Goal: Information Seeking & Learning: Learn about a topic

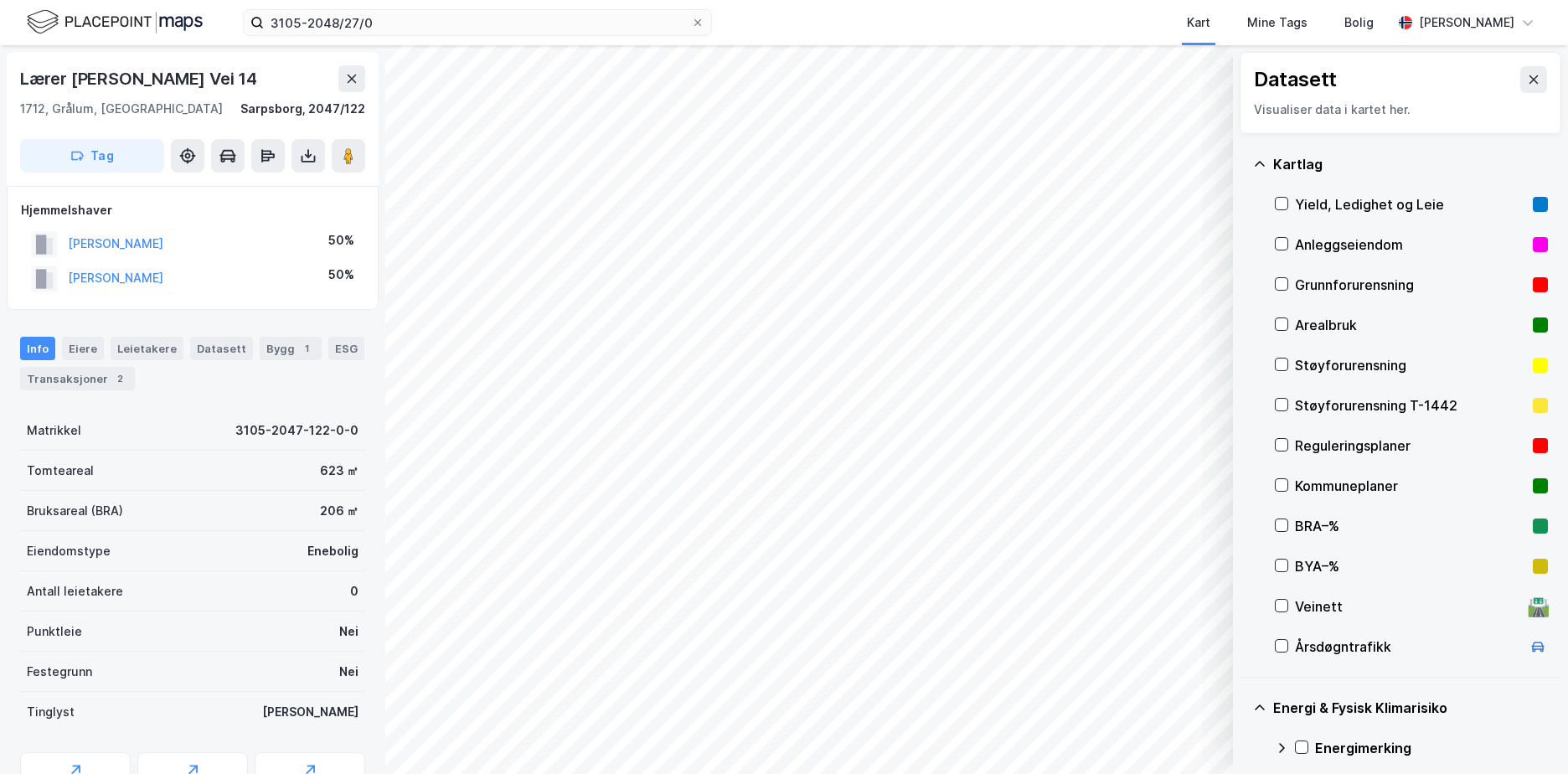
scroll to position [199, 0]
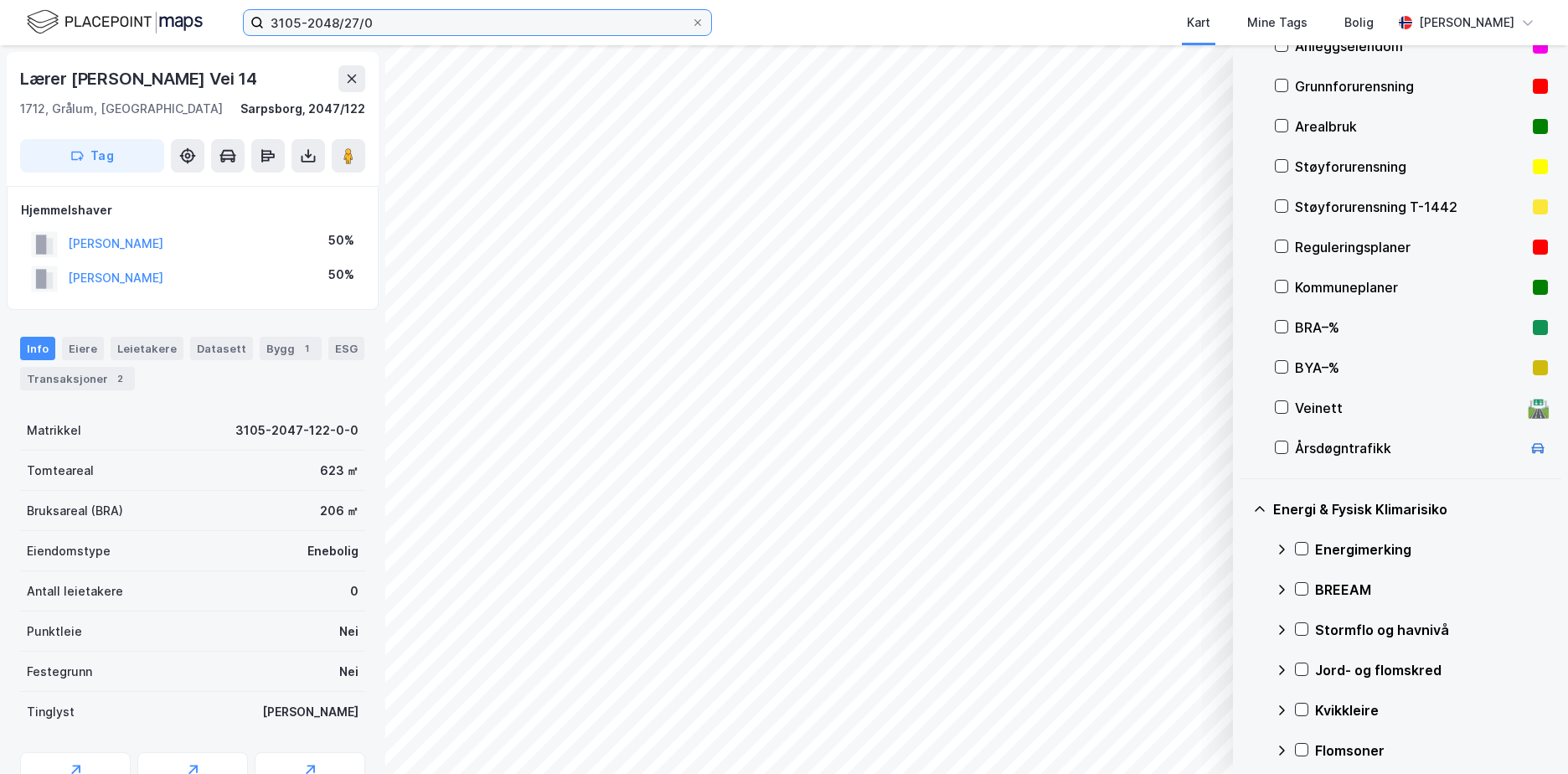
click at [406, 16] on input "3105-2048/27/0" at bounding box center [477, 22] width 427 height 25
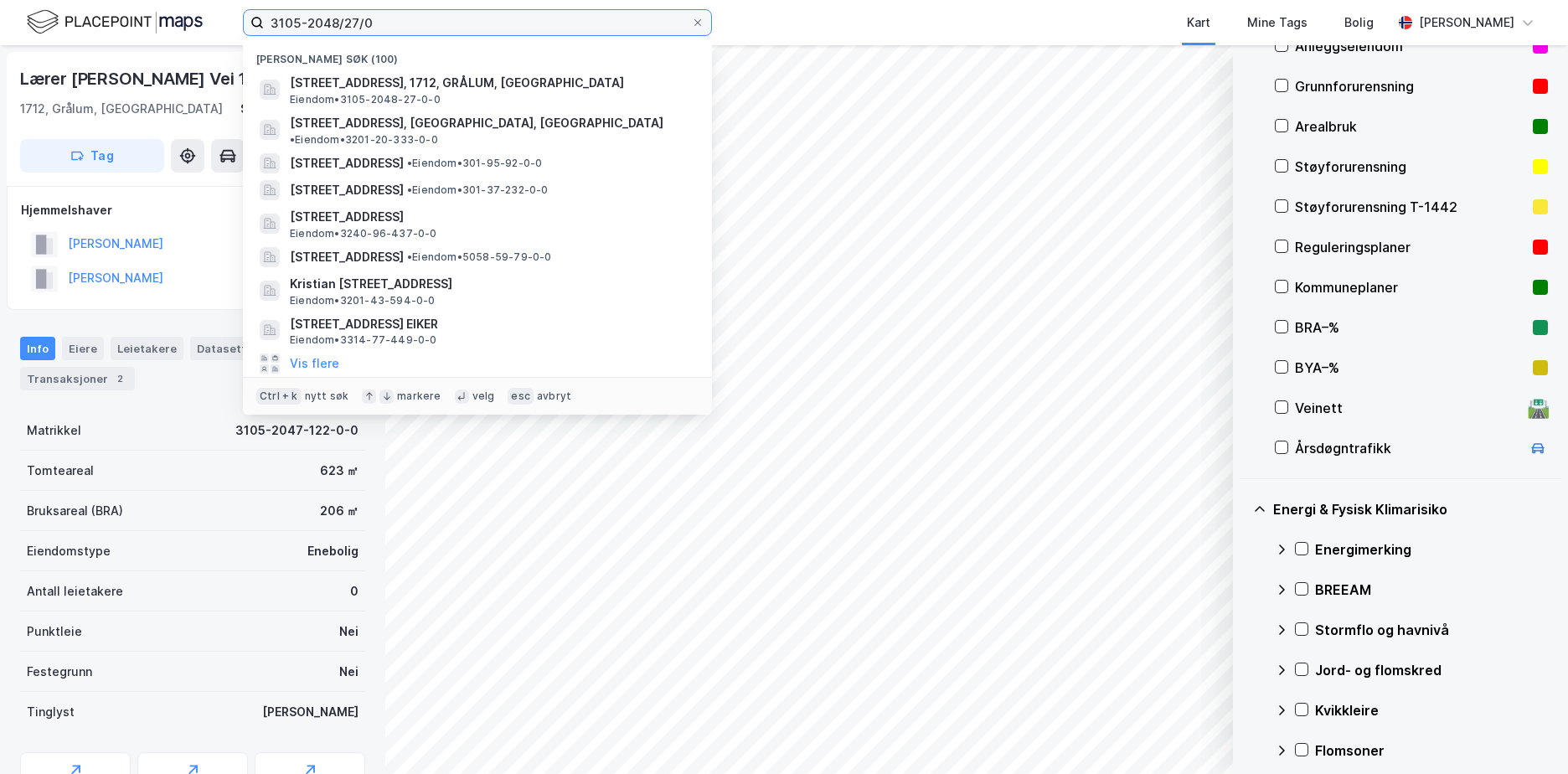
drag, startPoint x: 390, startPoint y: 21, endPoint x: 208, endPoint y: 37, distance: 182.7
click at [209, 37] on div "3105-2048/27/0 Nylige søk (100) [STREET_ADDRESS], 1712, GRÅLUM, SARPSBORG Eiend…" at bounding box center [784, 22] width 1568 height 45
paste input "905-148/201"
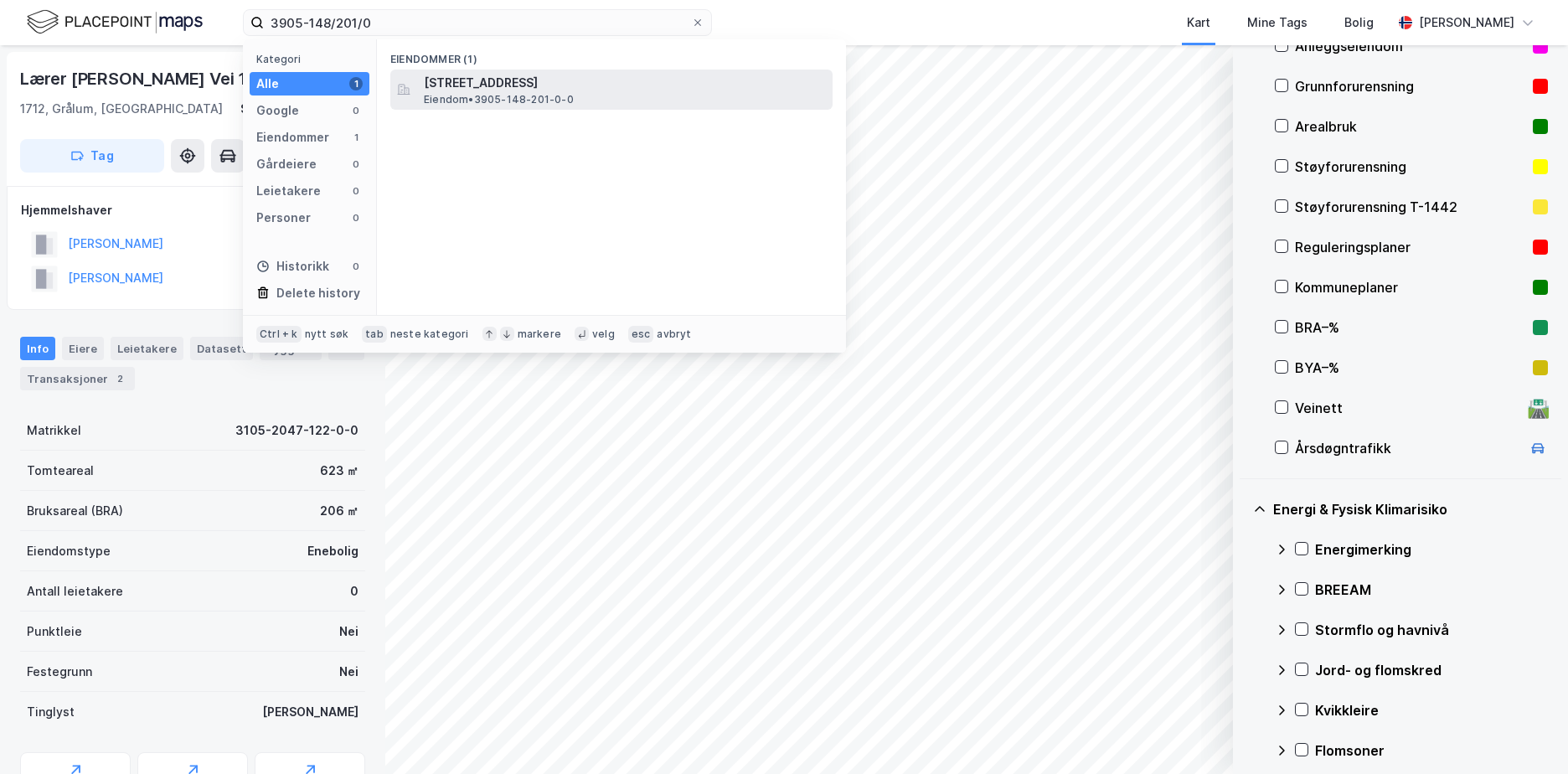
click at [532, 83] on span "[STREET_ADDRESS]" at bounding box center [624, 83] width 402 height 20
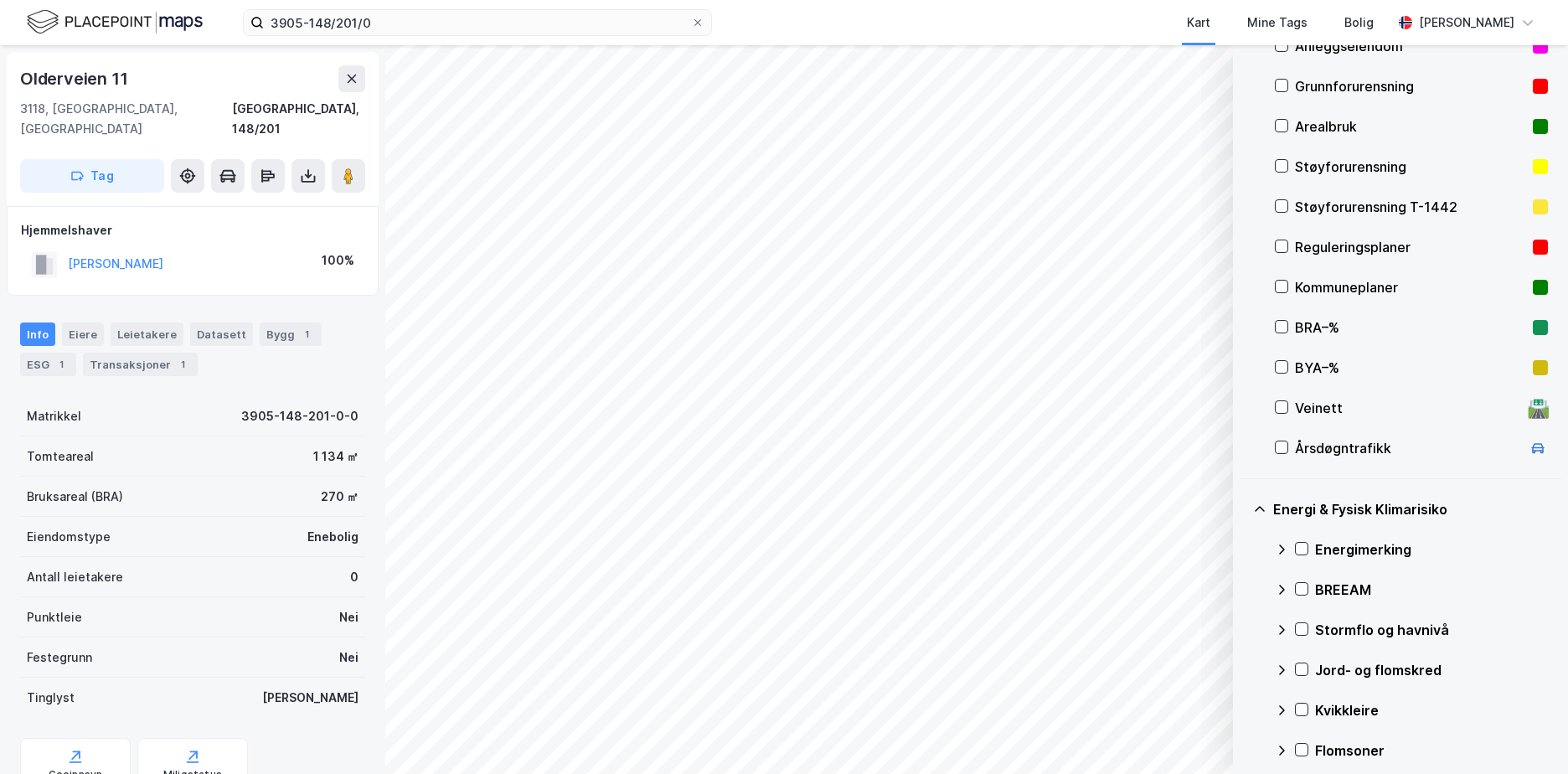
click at [1353, 91] on div "Grunnforurensning" at bounding box center [1410, 86] width 231 height 20
click at [1302, 540] on div "Energimerking" at bounding box center [1412, 549] width 273 height 40
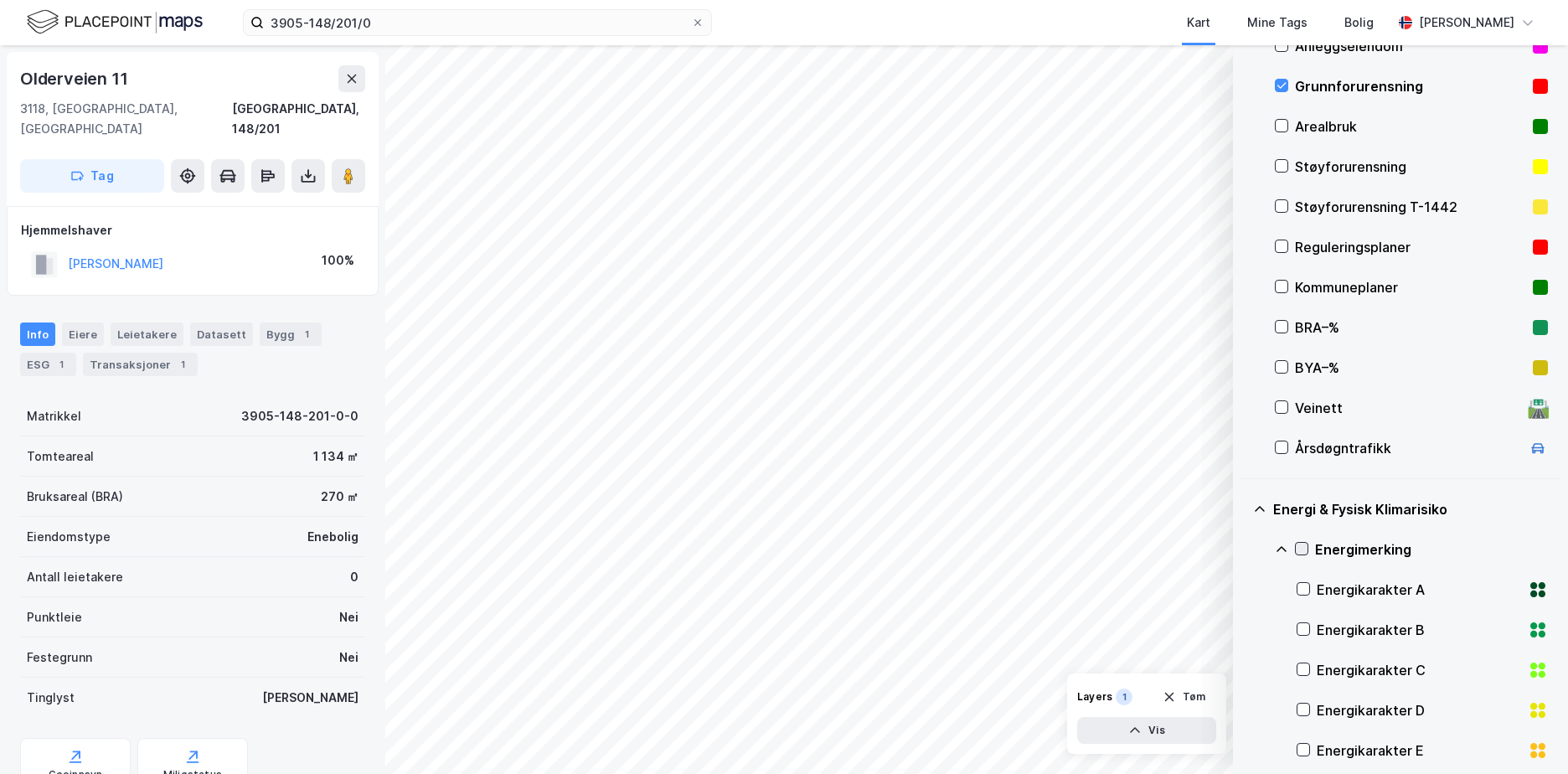
drag, startPoint x: 1303, startPoint y: 544, endPoint x: 1305, endPoint y: 553, distance: 9.2
click at [1303, 544] on icon at bounding box center [1301, 548] width 12 height 12
click at [1281, 548] on icon at bounding box center [1281, 549] width 13 height 13
click at [1302, 627] on icon at bounding box center [1301, 628] width 12 height 12
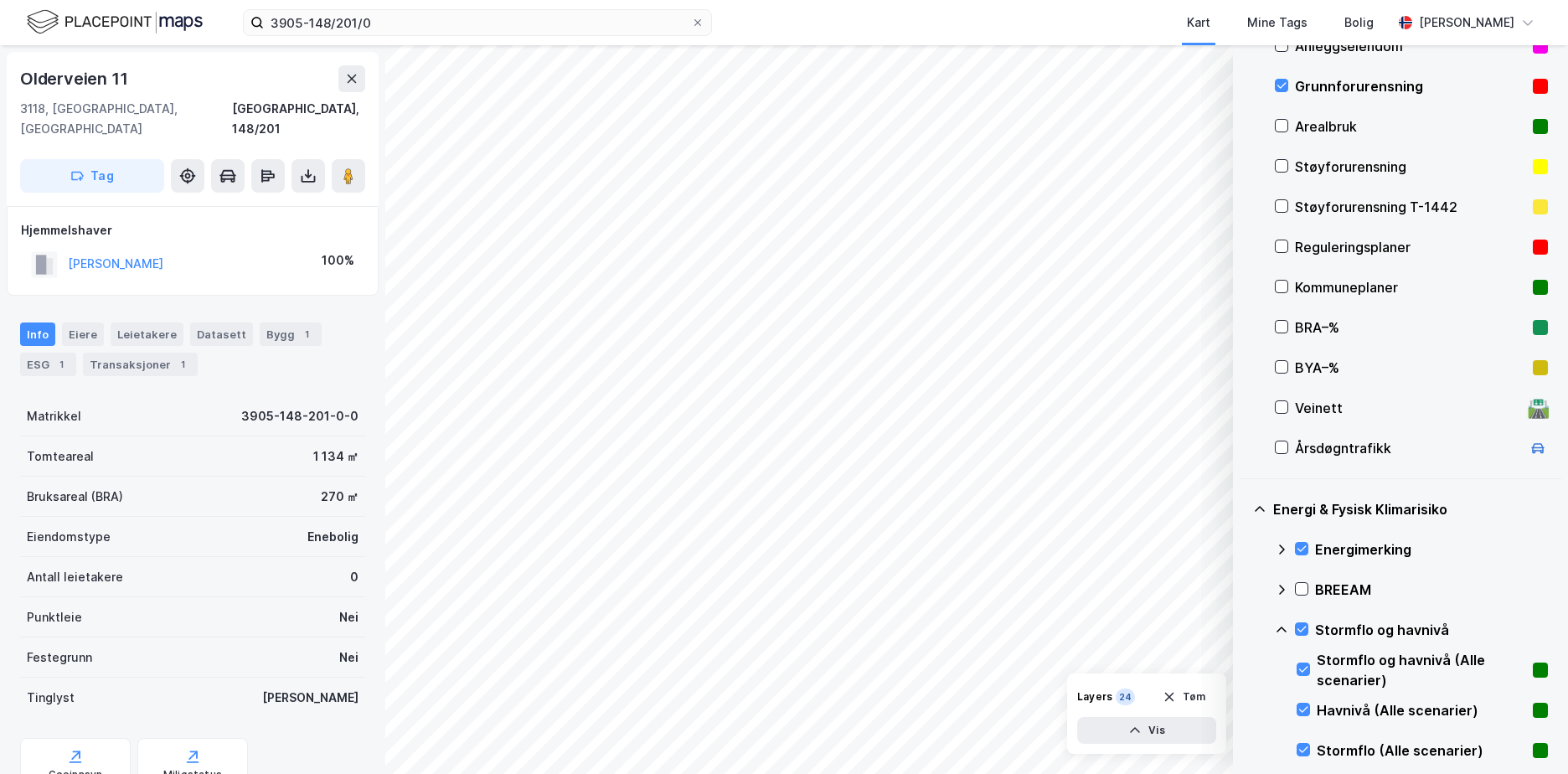
click at [1283, 628] on icon at bounding box center [1281, 629] width 10 height 6
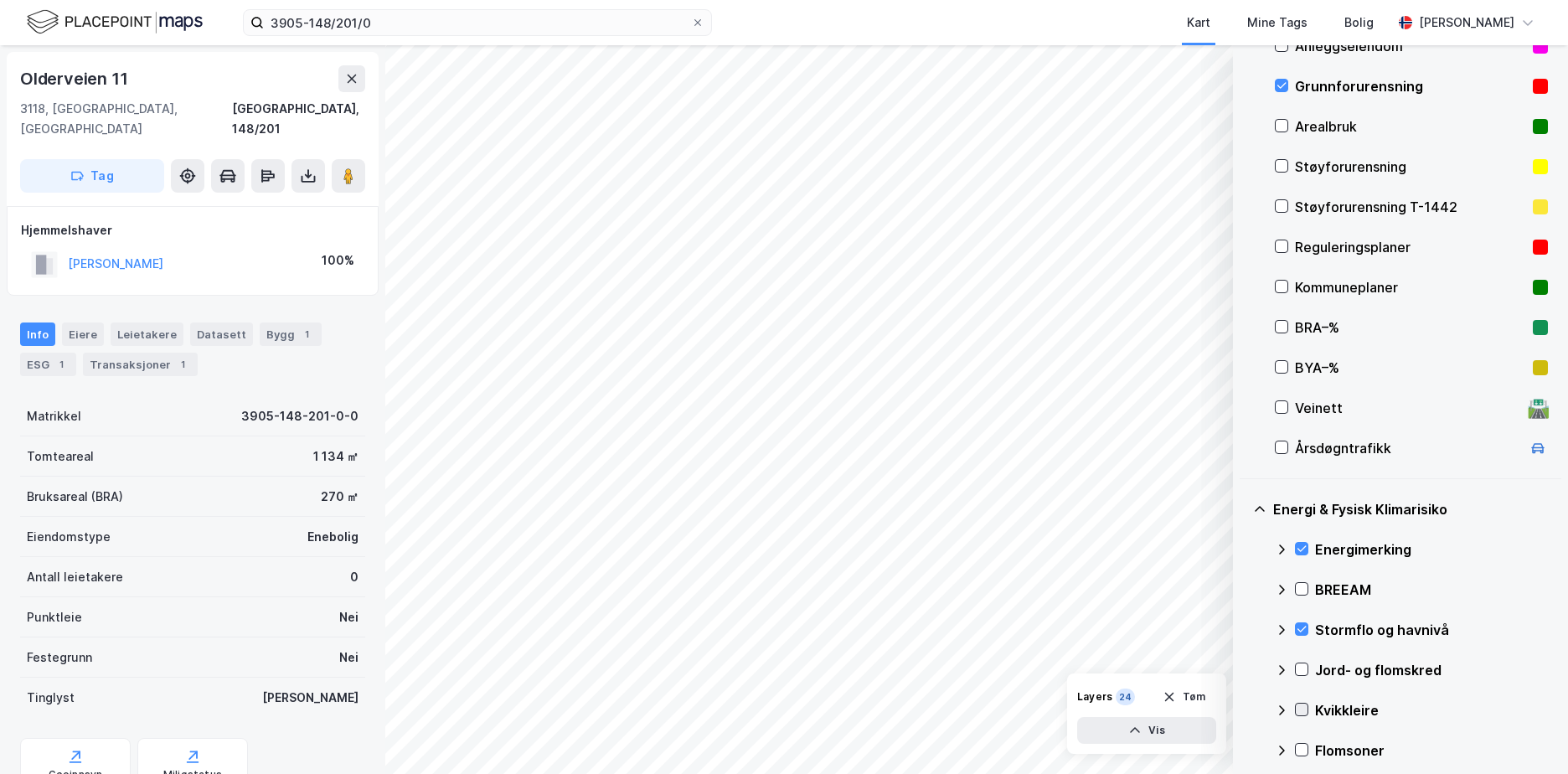
scroll to position [396, 0]
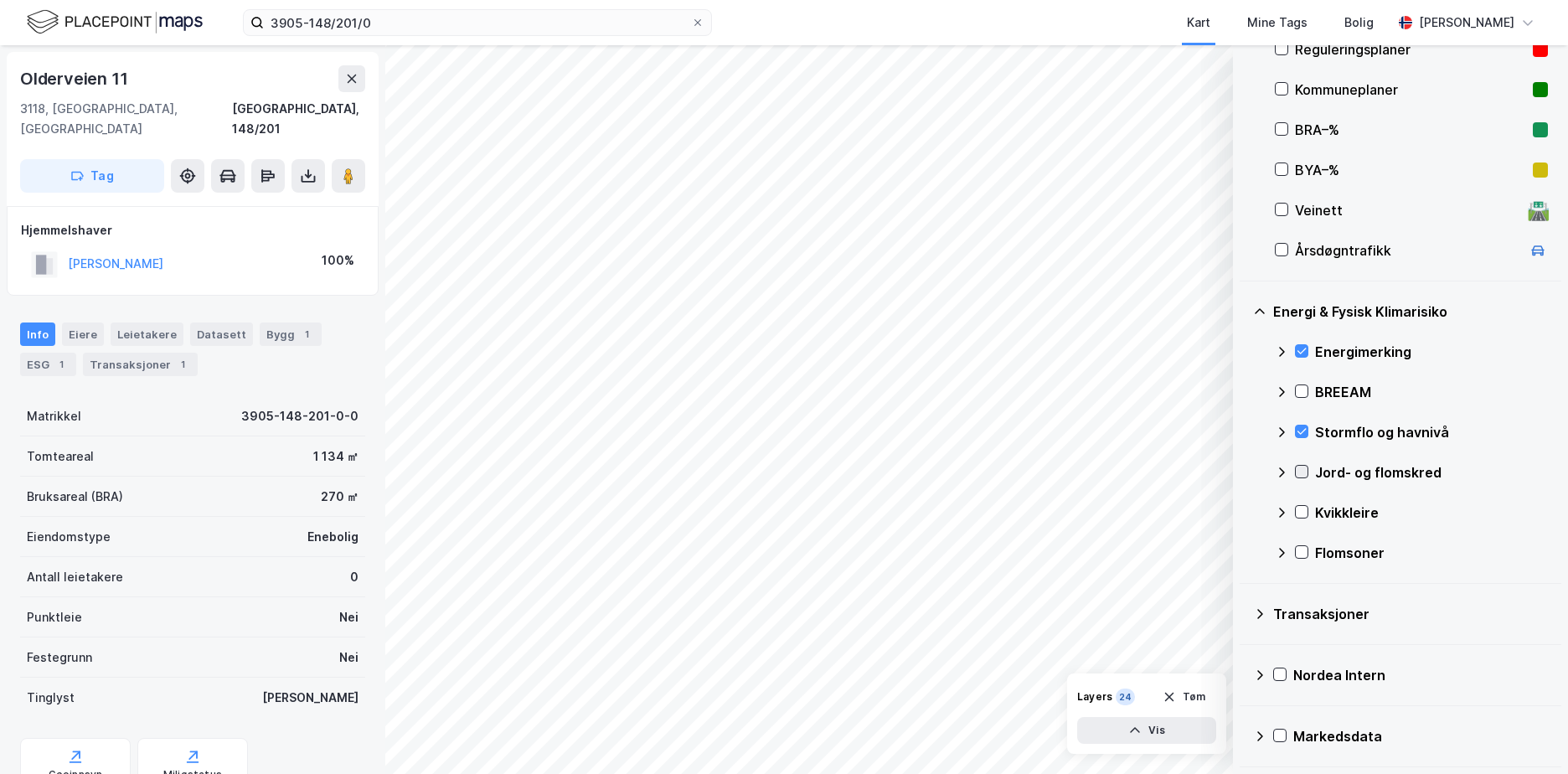
click at [1302, 470] on icon at bounding box center [1301, 470] width 12 height 12
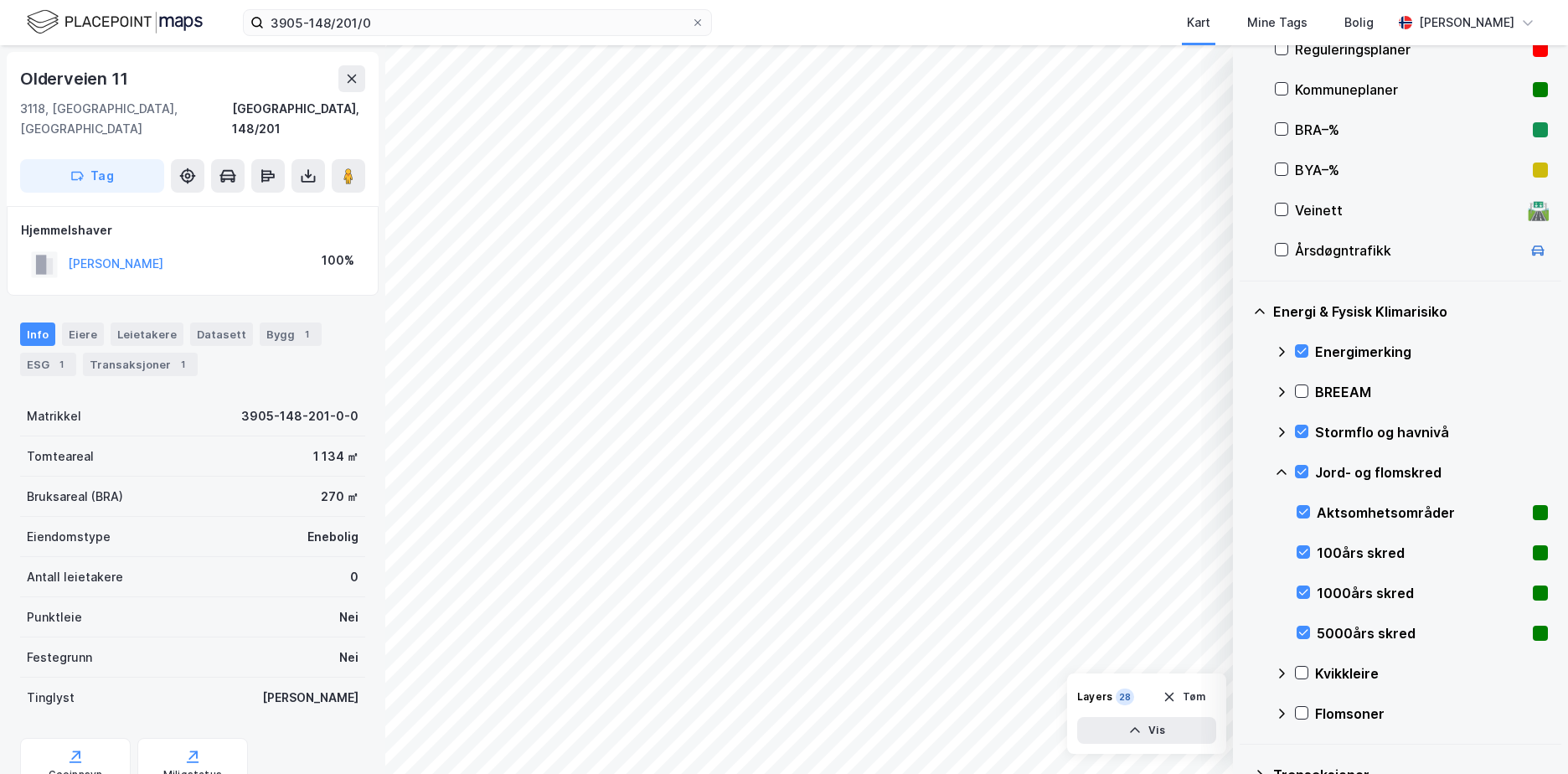
click at [1285, 470] on icon at bounding box center [1281, 471] width 13 height 13
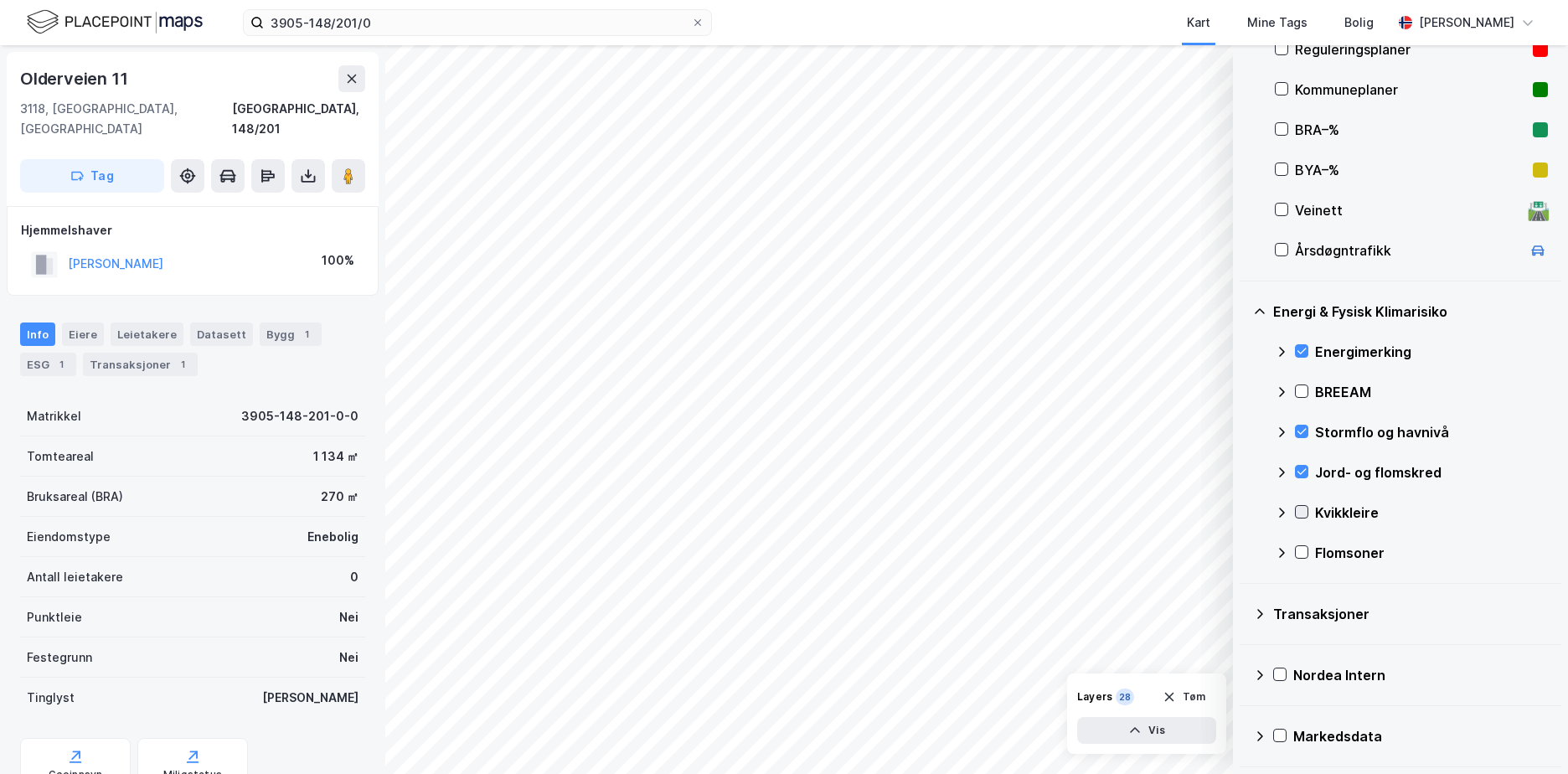
click at [1300, 509] on icon at bounding box center [1301, 511] width 12 height 12
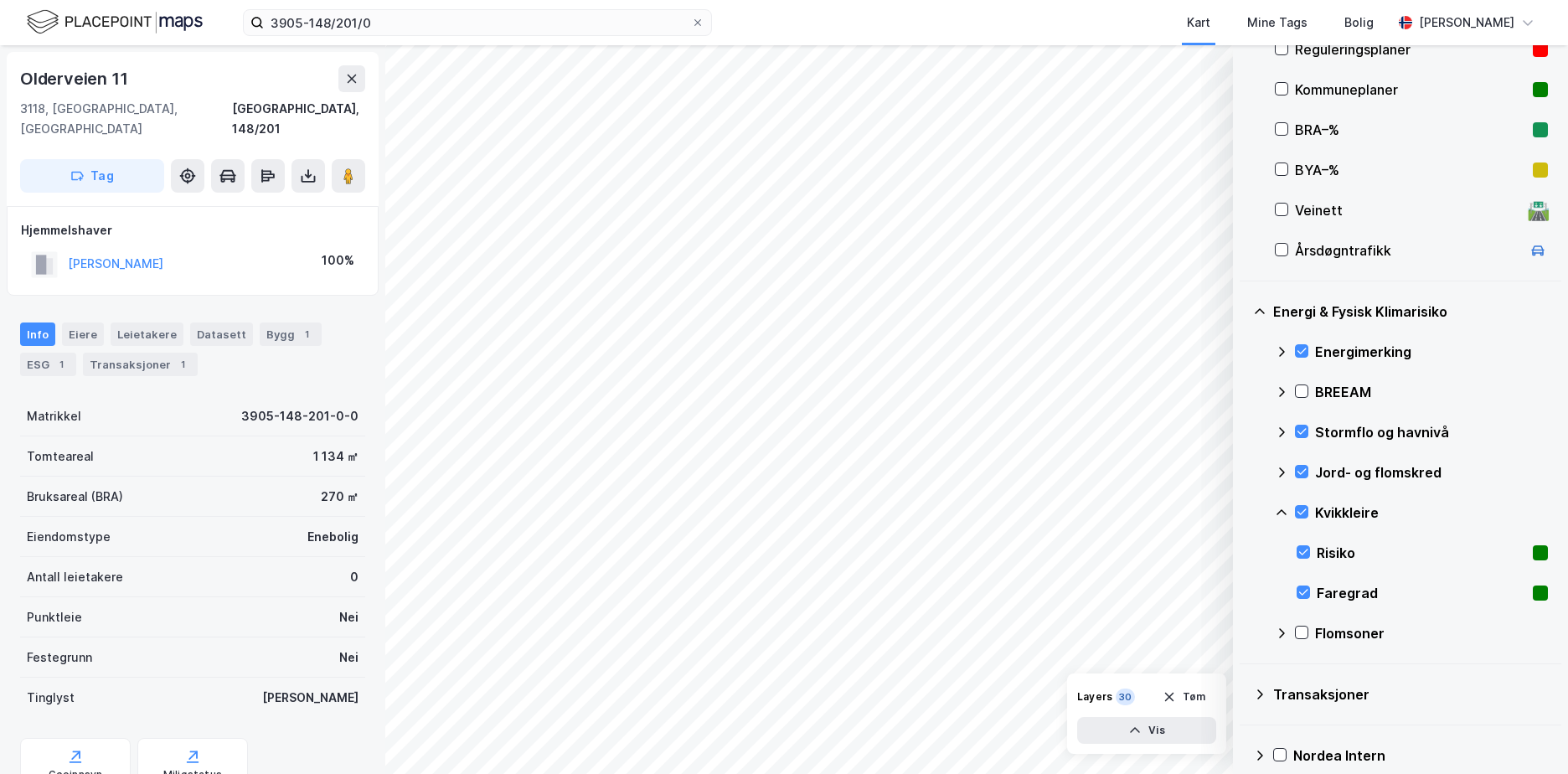
click at [1281, 511] on icon at bounding box center [1281, 512] width 13 height 13
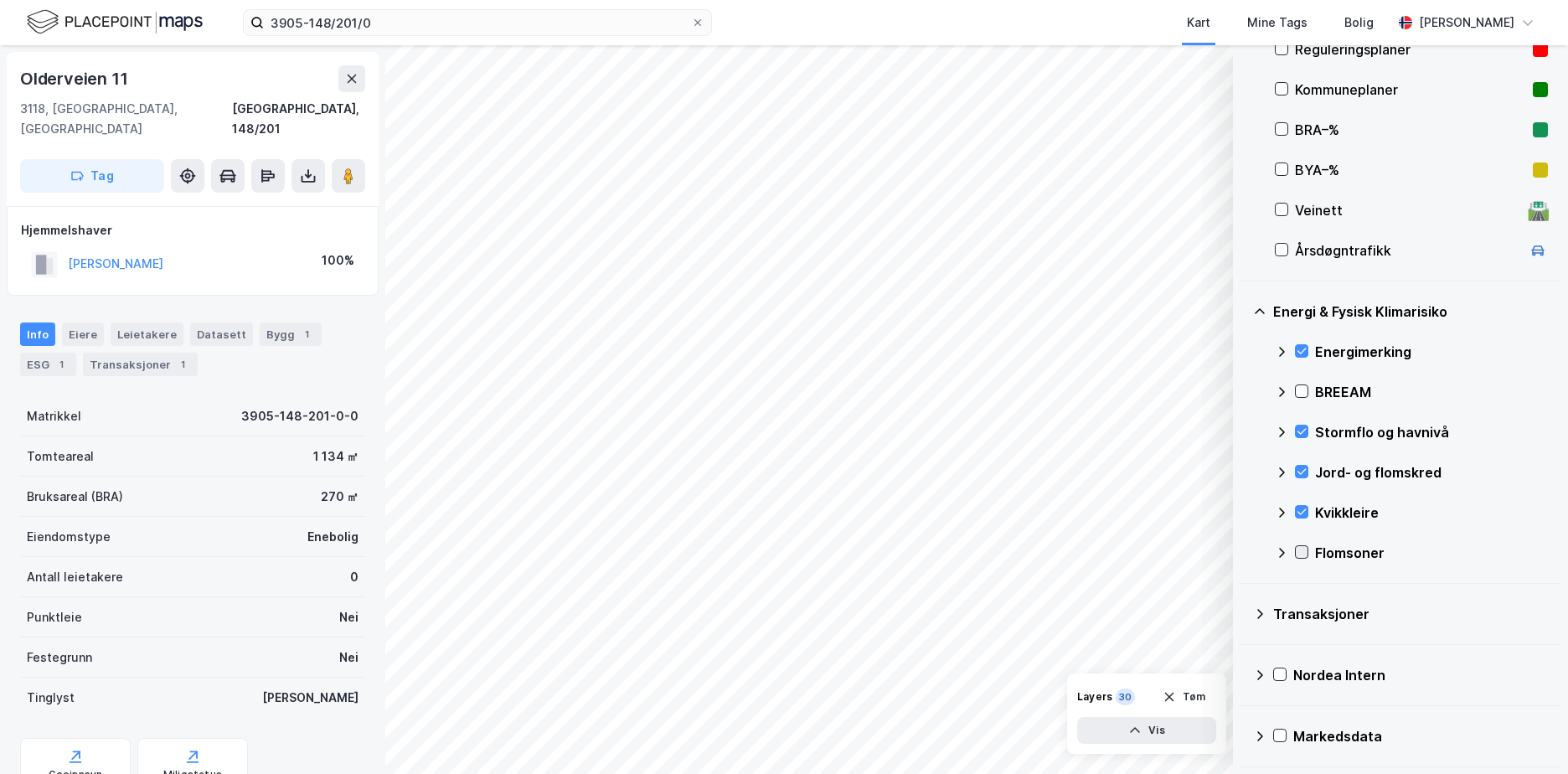
click at [1302, 546] on icon at bounding box center [1301, 551] width 12 height 12
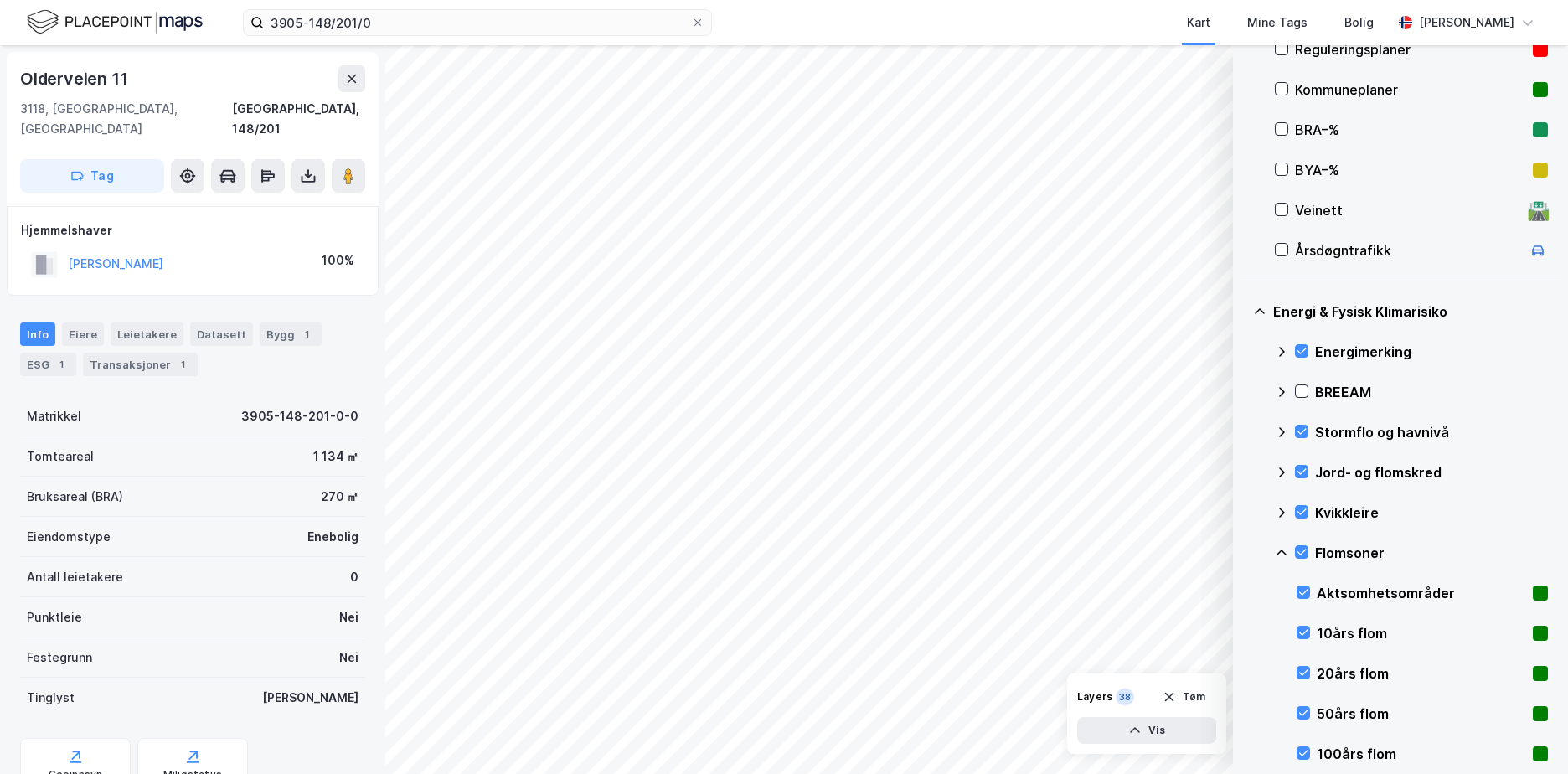
click at [1281, 544] on div "Flomsoner" at bounding box center [1412, 552] width 273 height 40
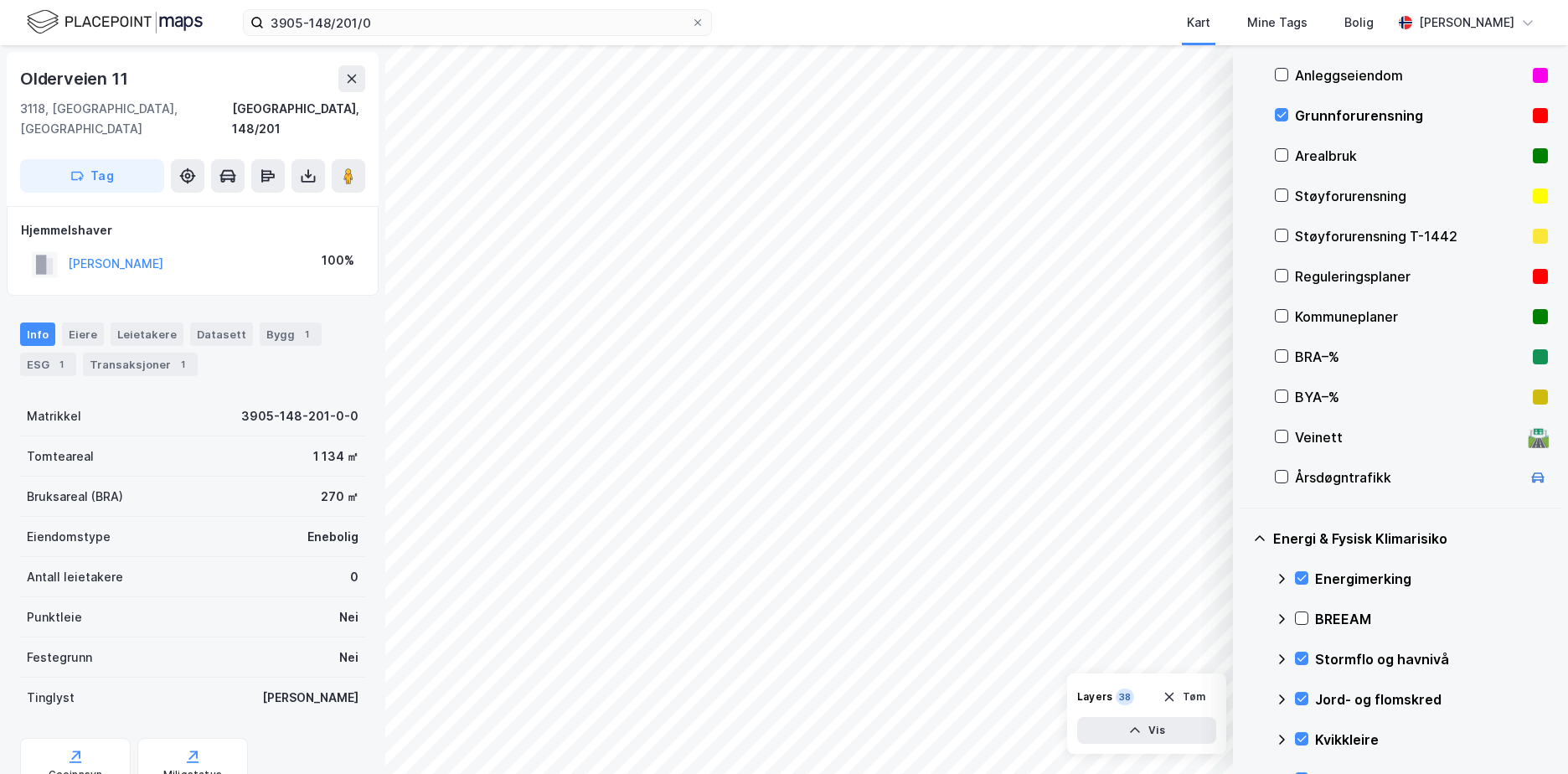
scroll to position [212, 0]
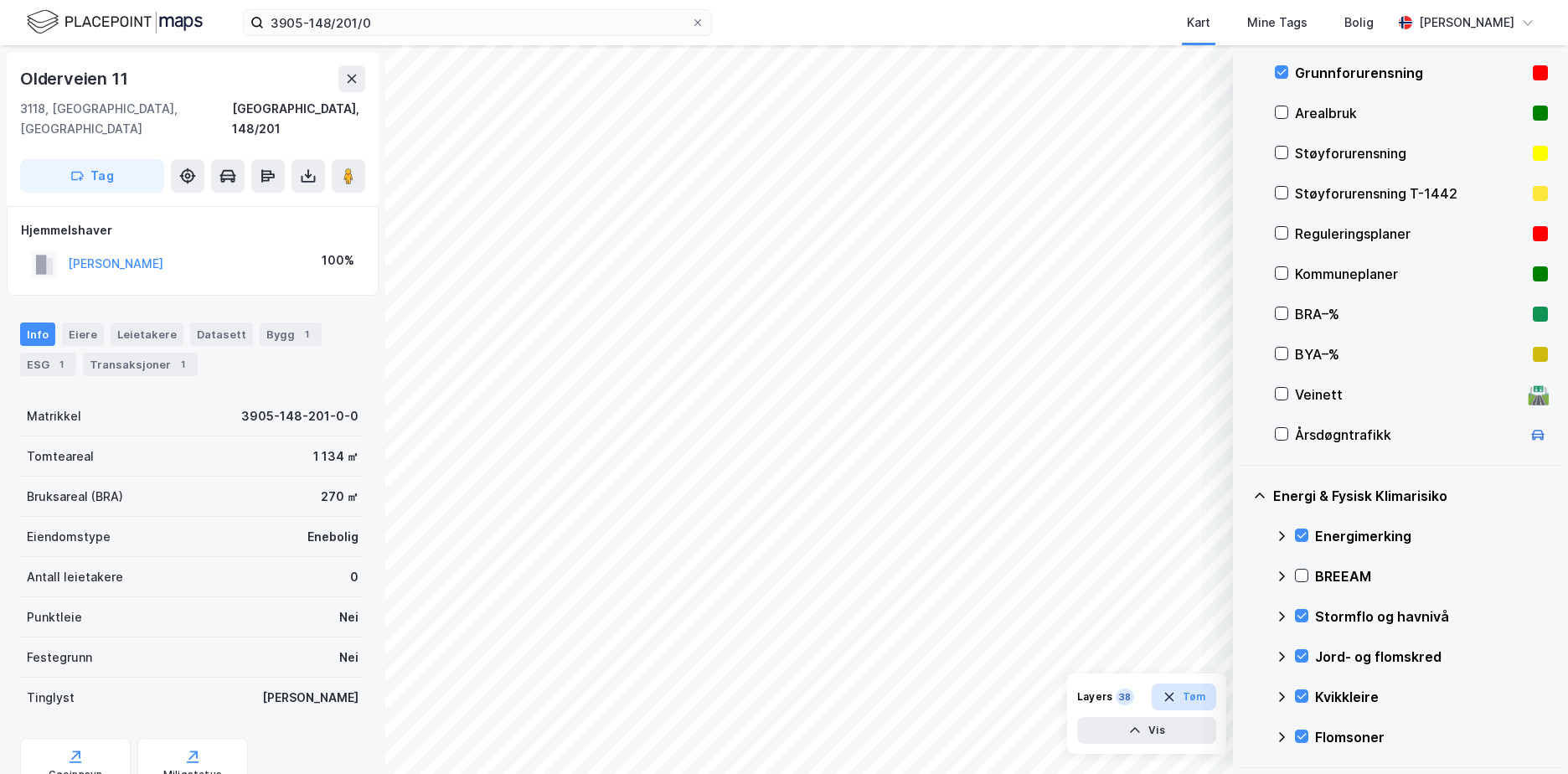
click at [1190, 702] on button "Tøm" at bounding box center [1184, 697] width 65 height 27
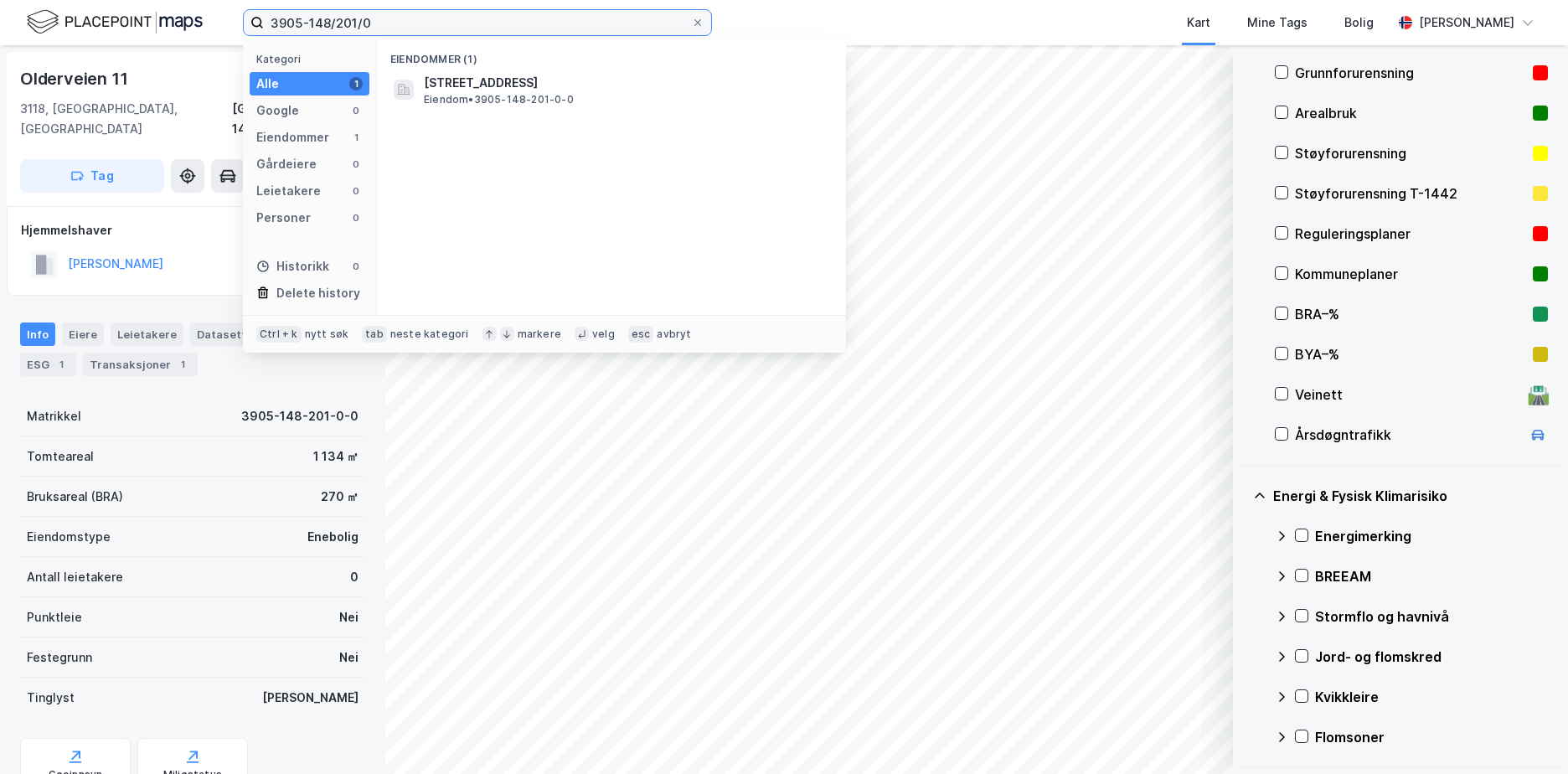
drag, startPoint x: 392, startPoint y: 22, endPoint x: 213, endPoint y: 29, distance: 179.1
click at [213, 29] on div "3905-148/201/0 Kategori Alle 1 Google 0 Eiendommer 1 Gårdeiere 0 Leietakere 0 P…" at bounding box center [784, 22] width 1568 height 45
paste input "4622-19/604/0/0 G"
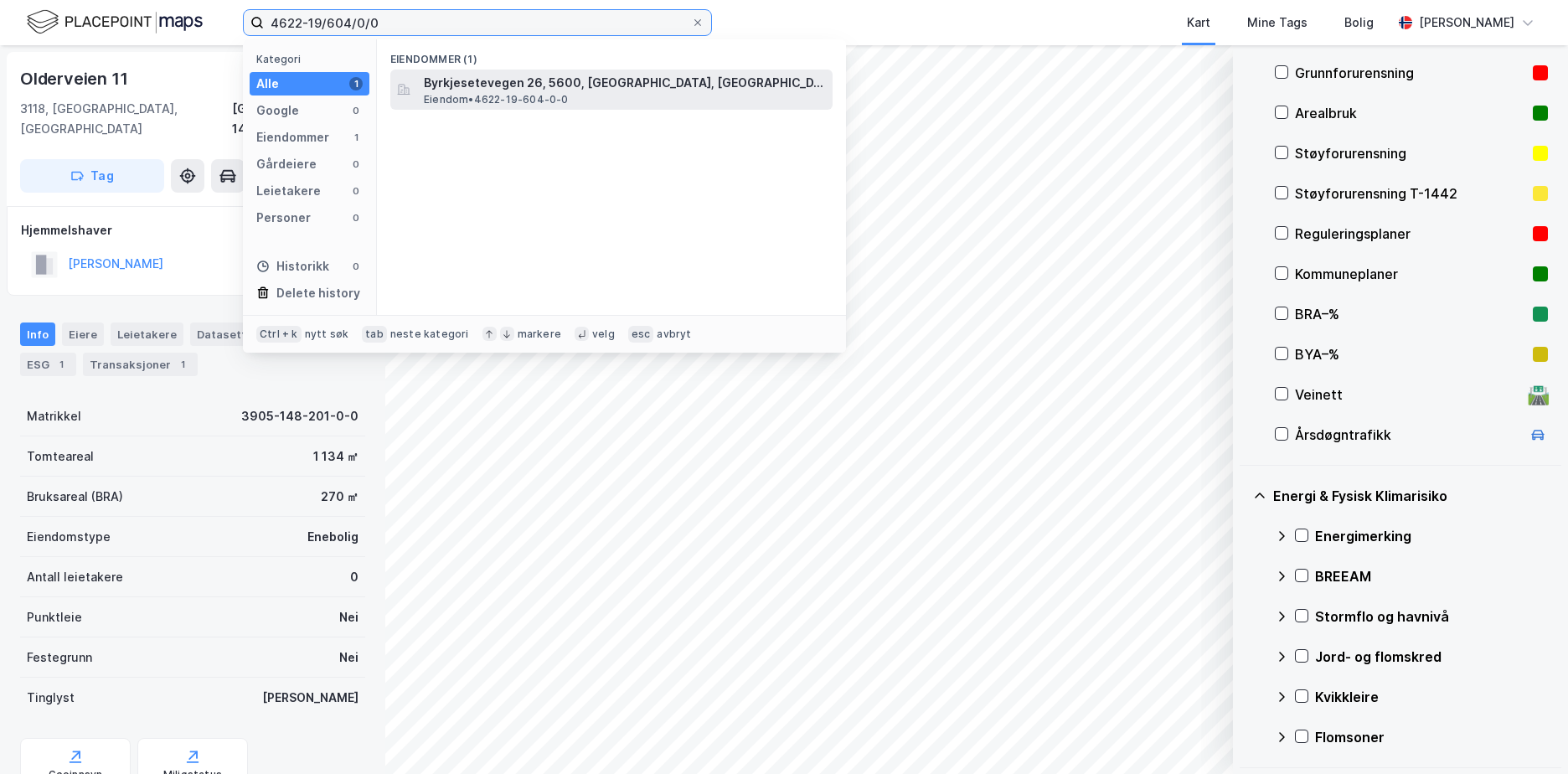
type input "4622-19/604/0/0"
click at [501, 97] on span "Eiendom • 4622-19-604-0-0" at bounding box center [495, 99] width 145 height 13
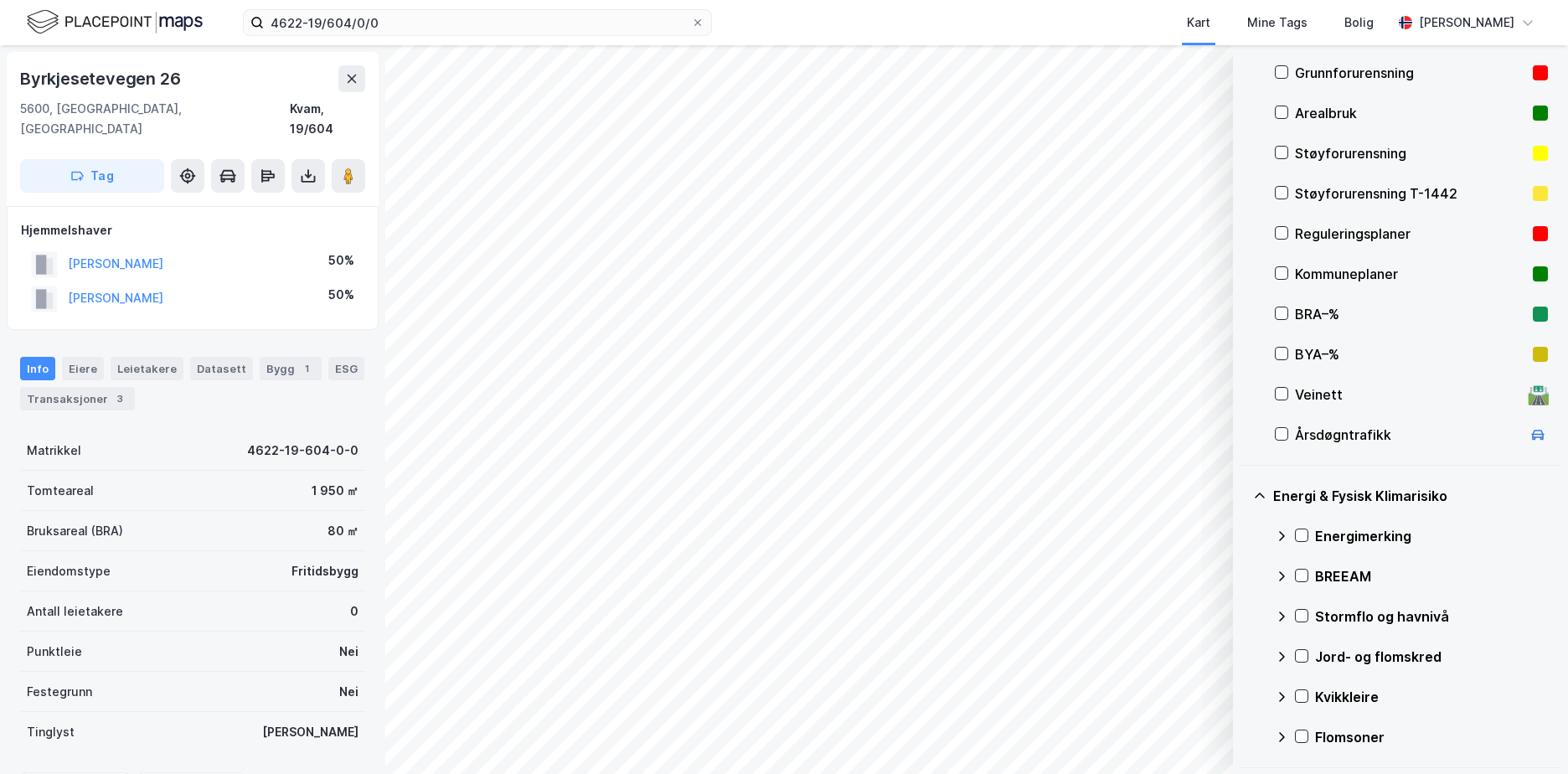
click at [1343, 71] on div "Grunnforurensning" at bounding box center [1410, 73] width 231 height 20
click at [1305, 533] on icon at bounding box center [1302, 535] width 9 height 6
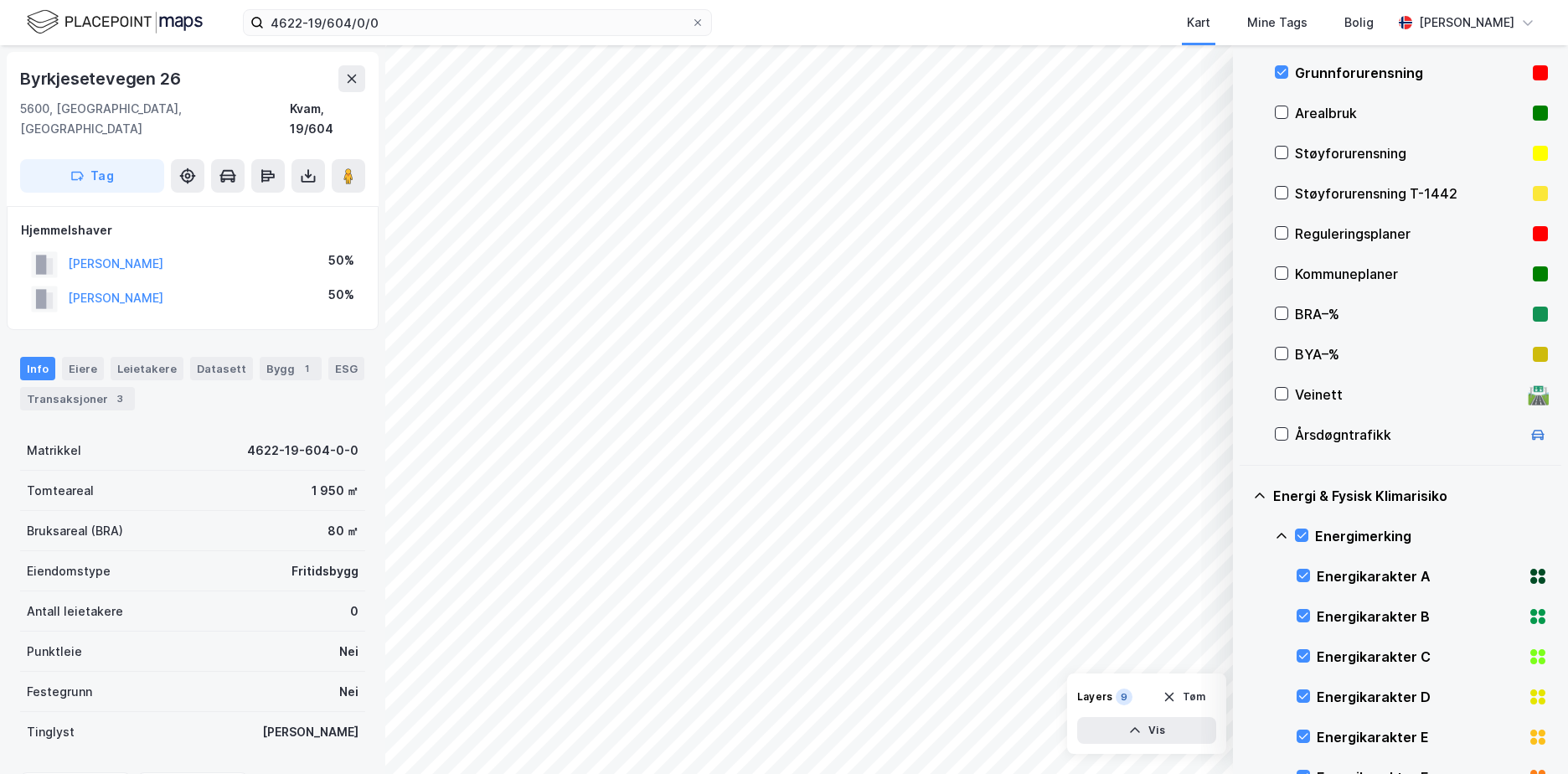
click at [1280, 533] on icon at bounding box center [1281, 535] width 10 height 6
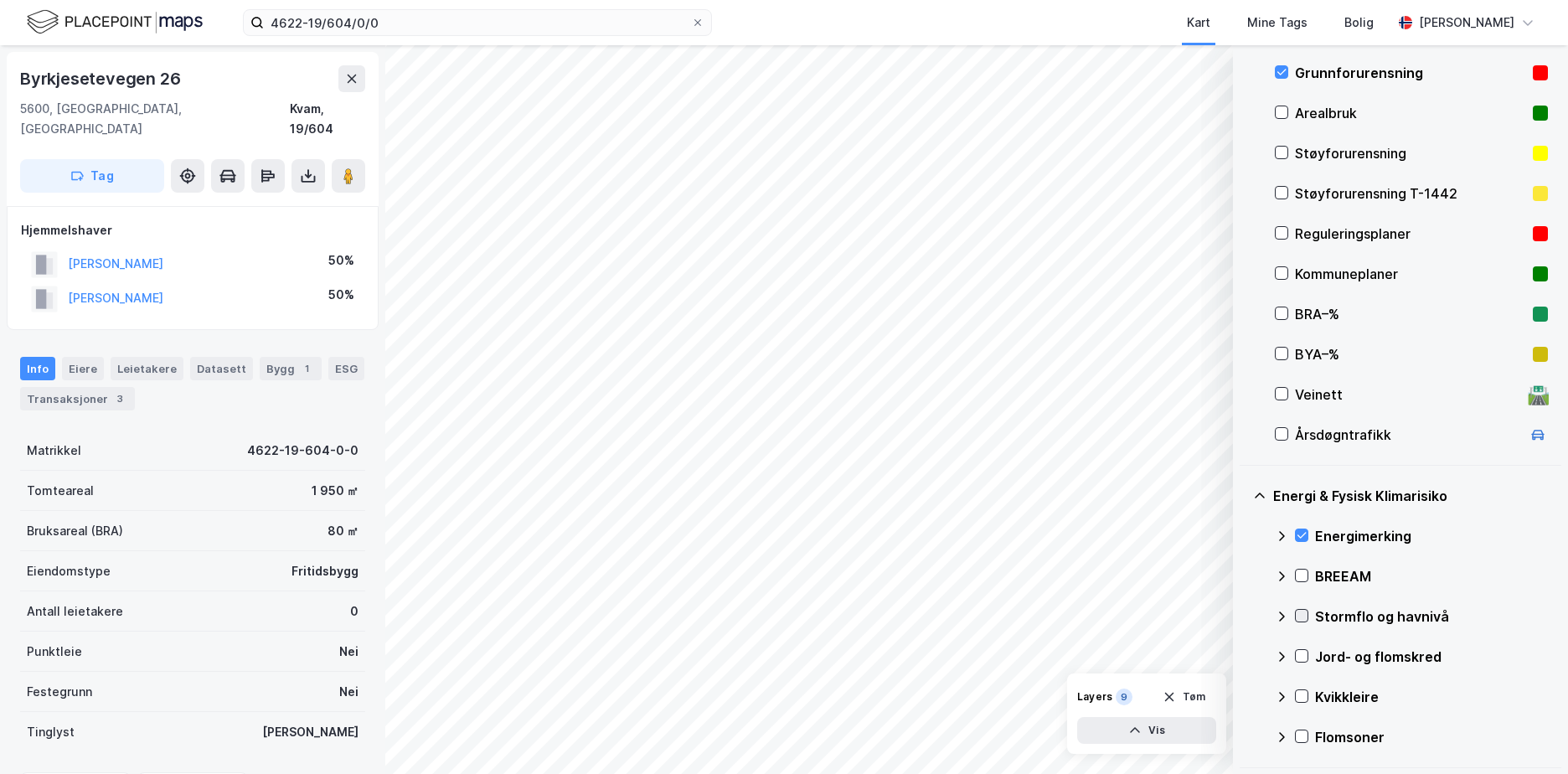
click at [1300, 612] on icon at bounding box center [1301, 615] width 12 height 12
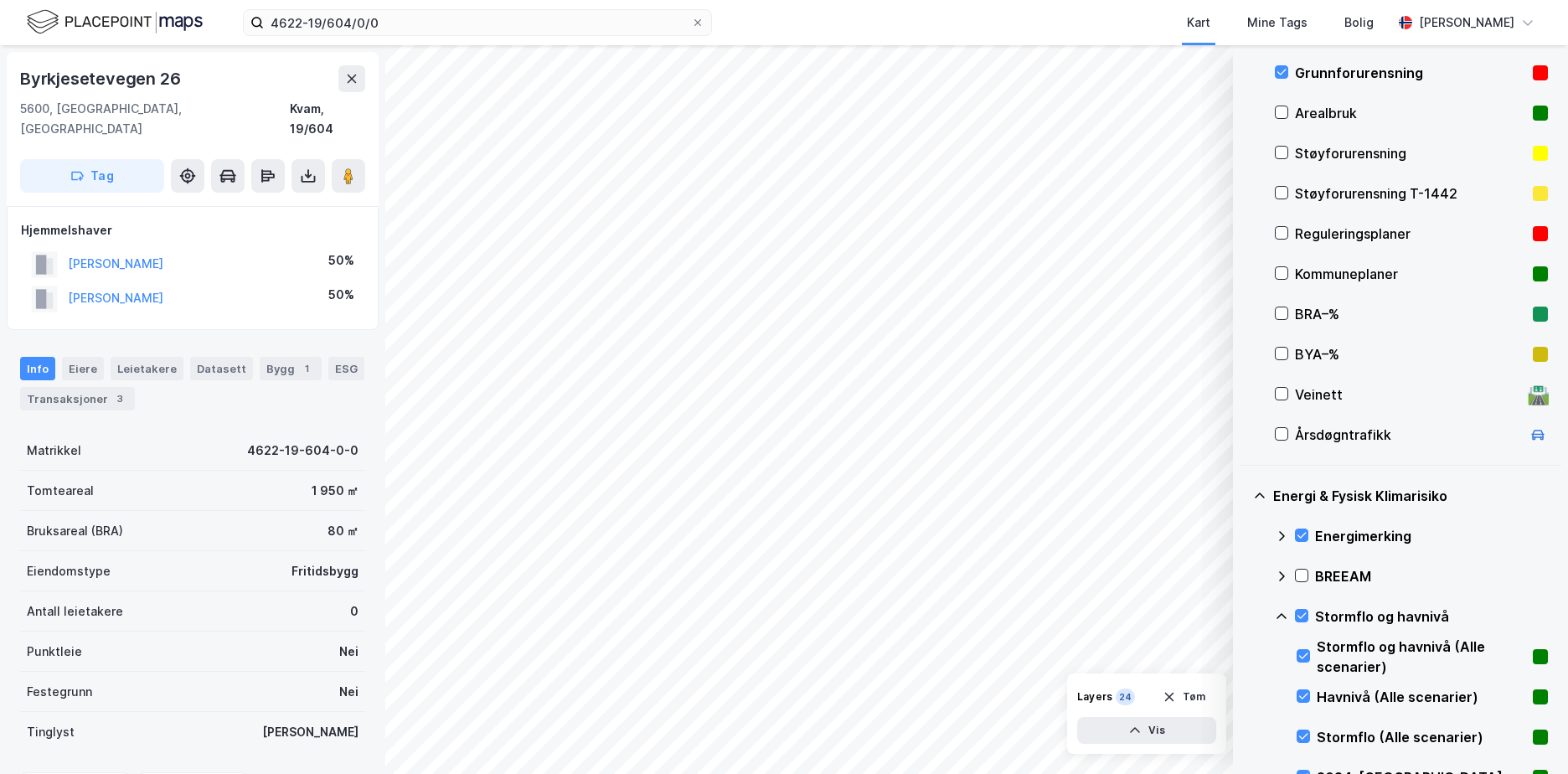
click at [1283, 612] on icon at bounding box center [1281, 616] width 13 height 13
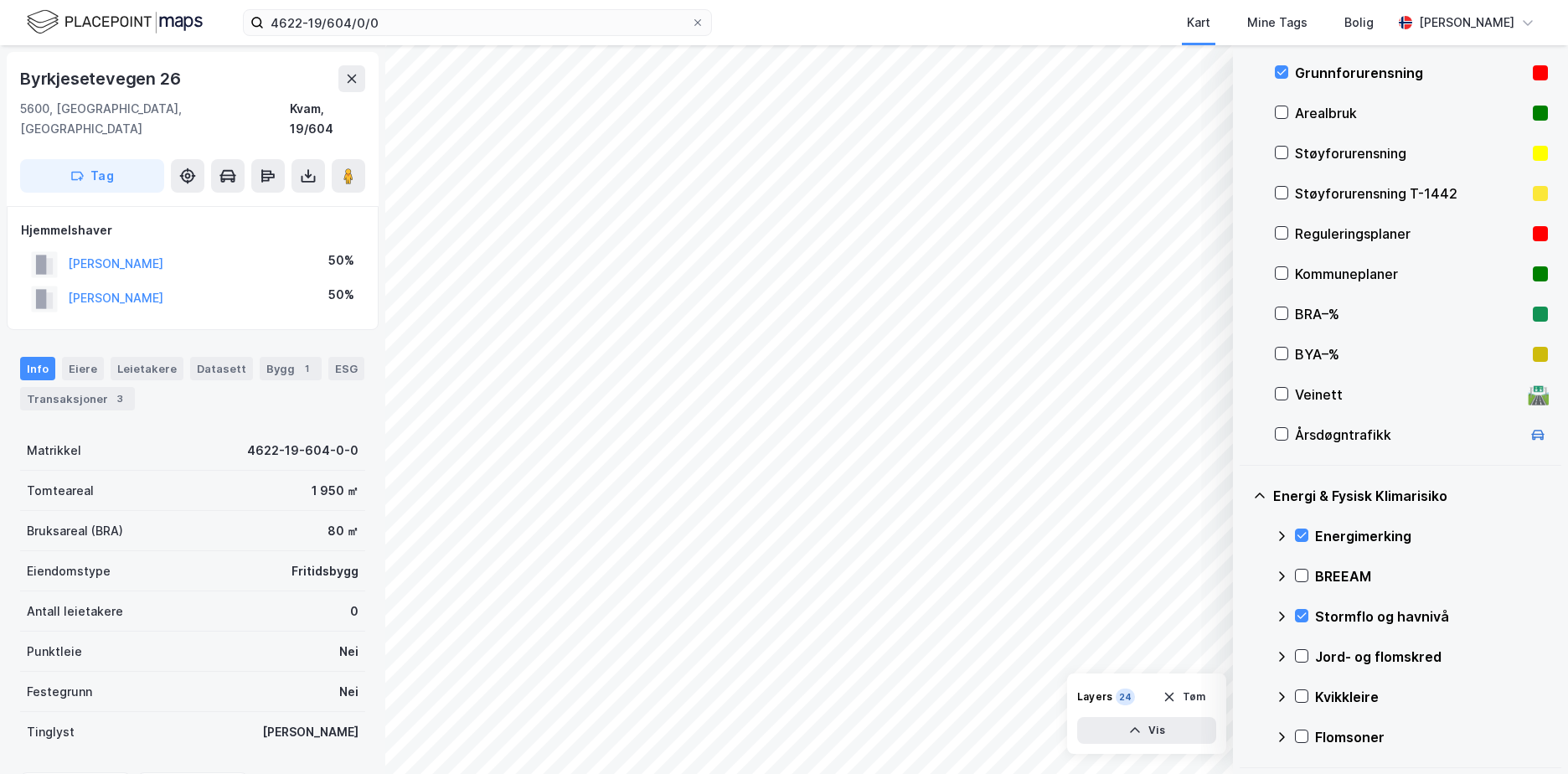
click at [1300, 653] on icon at bounding box center [1301, 655] width 12 height 12
click at [1282, 656] on icon at bounding box center [1281, 656] width 13 height 13
click at [1302, 693] on icon at bounding box center [1301, 695] width 12 height 12
click at [1282, 694] on icon at bounding box center [1281, 696] width 10 height 6
click at [1302, 731] on icon at bounding box center [1301, 736] width 12 height 12
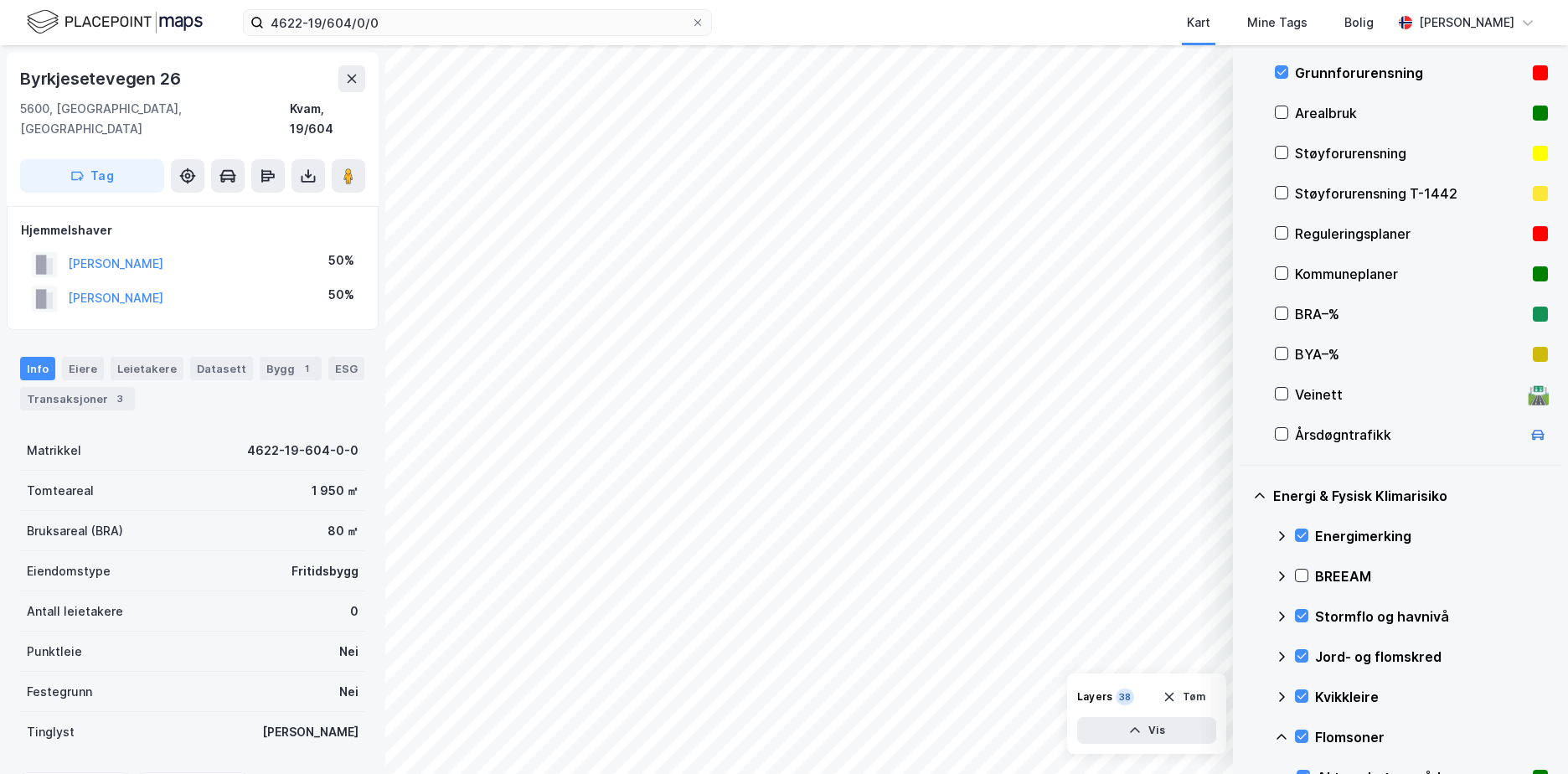
click at [1282, 732] on icon at bounding box center [1281, 737] width 13 height 13
click at [1199, 695] on button "Tøm" at bounding box center [1184, 697] width 65 height 27
